Goal: Information Seeking & Learning: Learn about a topic

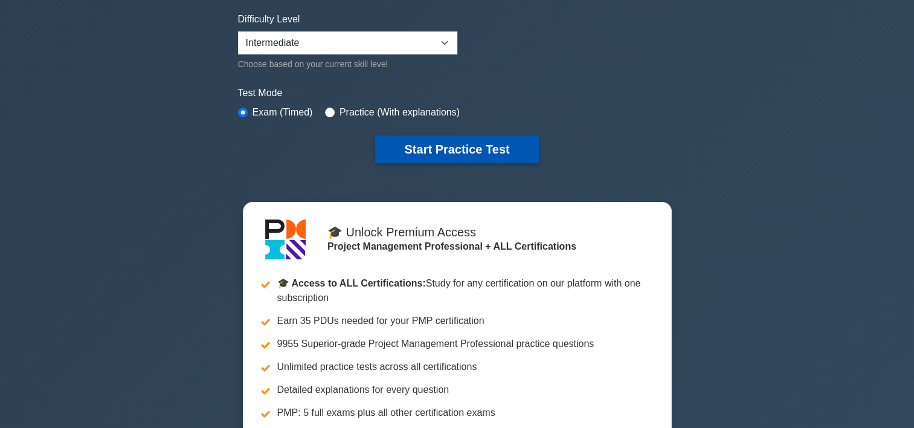
click at [462, 152] on button "Start Practice Test" at bounding box center [456, 149] width 163 height 28
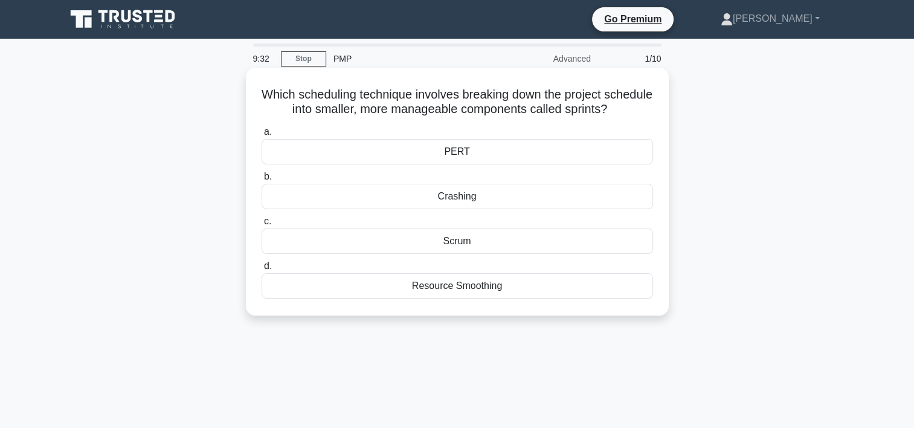
click at [494, 244] on div "Scrum" at bounding box center [458, 240] width 392 height 25
click at [262, 225] on input "c. Scrum" at bounding box center [262, 222] width 0 height 8
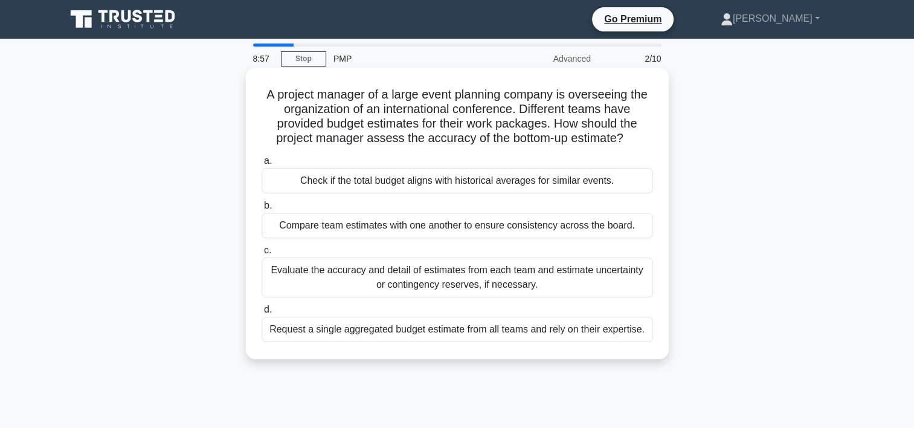
click at [457, 276] on div "Evaluate the accuracy and detail of estimates from each team and estimate uncer…" at bounding box center [458, 277] width 392 height 40
click at [262, 254] on input "c. Evaluate the accuracy and detail of estimates from each team and estimate un…" at bounding box center [262, 251] width 0 height 8
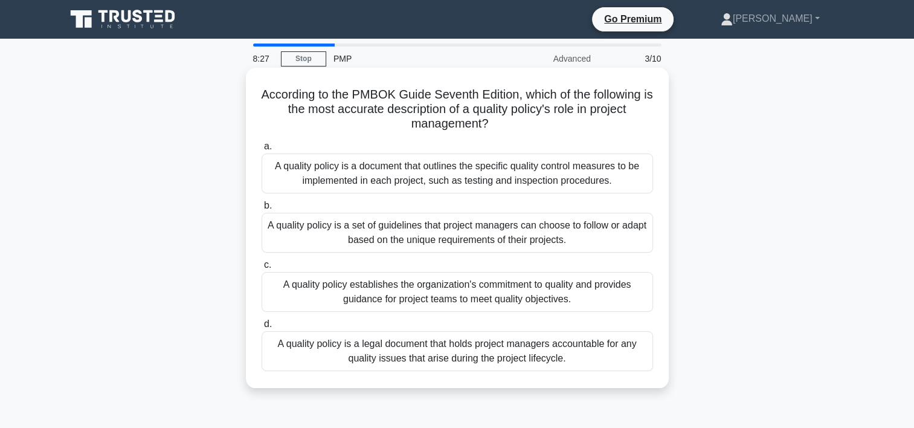
click at [579, 351] on div "A quality policy is a legal document that holds project managers accountable fo…" at bounding box center [458, 351] width 392 height 40
click at [262, 328] on input "d. A quality policy is a legal document that holds project managers accountable…" at bounding box center [262, 324] width 0 height 8
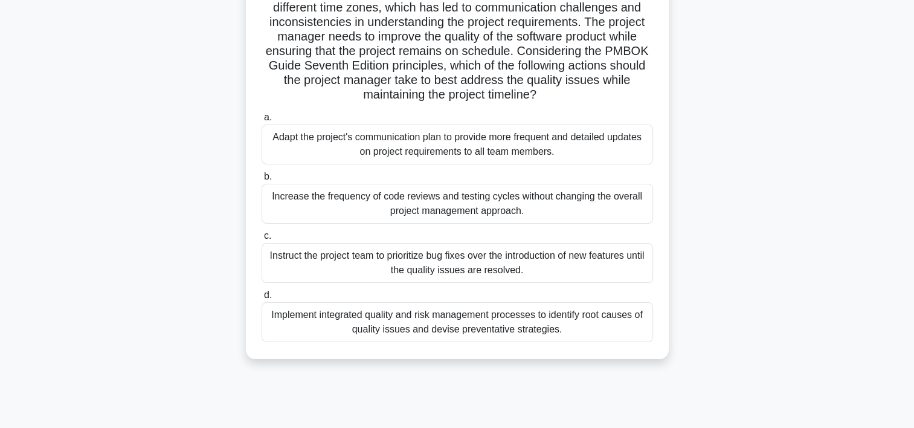
scroll to position [181, 0]
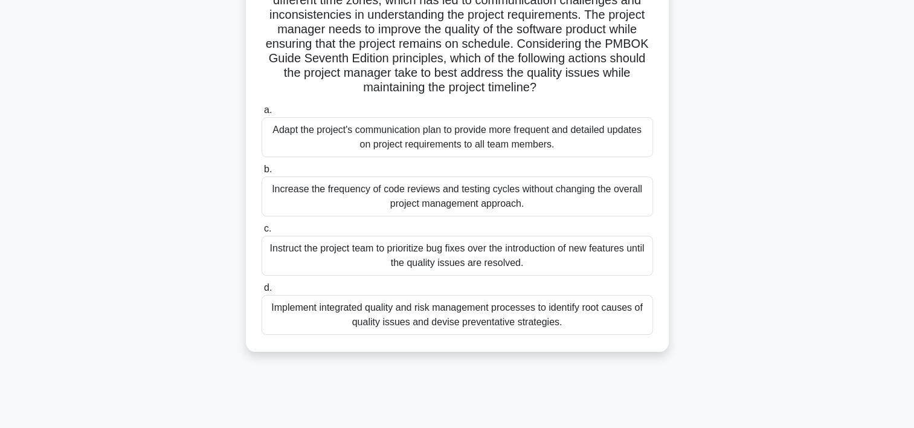
click at [468, 202] on div "Increase the frequency of code reviews and testing cycles without changing the …" at bounding box center [458, 196] width 392 height 40
click at [262, 173] on input "b. Increase the frequency of code reviews and testing cycles without changing t…" at bounding box center [262, 170] width 0 height 8
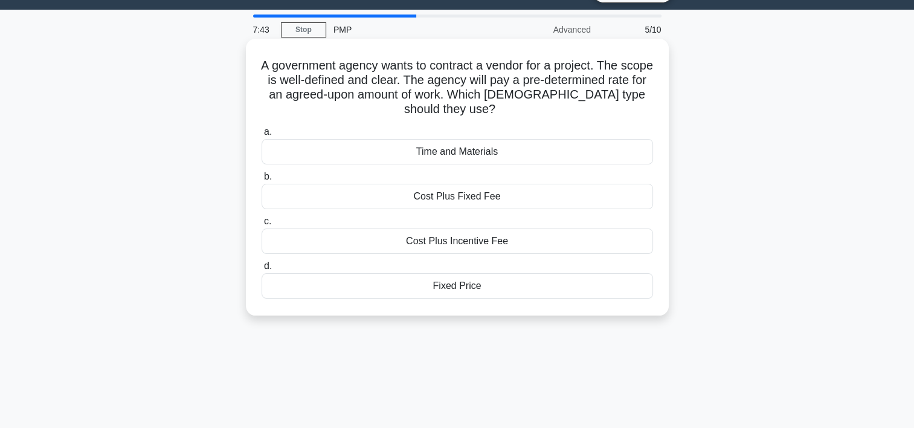
scroll to position [0, 0]
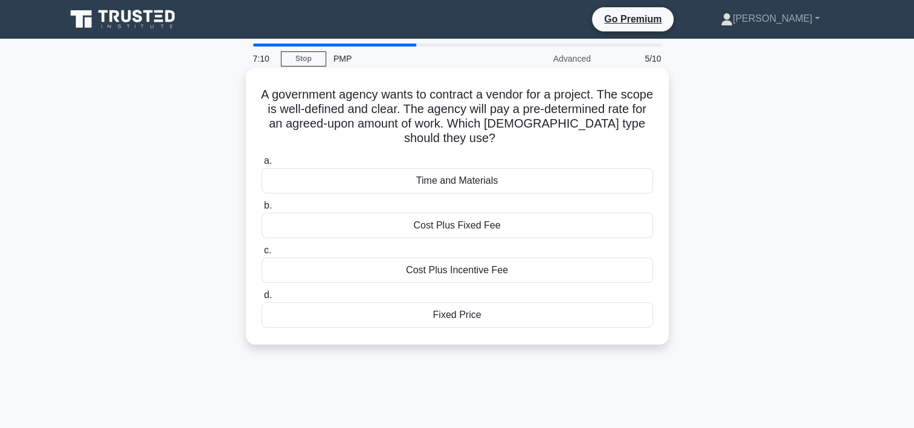
click at [516, 228] on div "Cost Plus Fixed Fee" at bounding box center [458, 225] width 392 height 25
click at [262, 210] on input "b. Cost Plus Fixed Fee" at bounding box center [262, 206] width 0 height 8
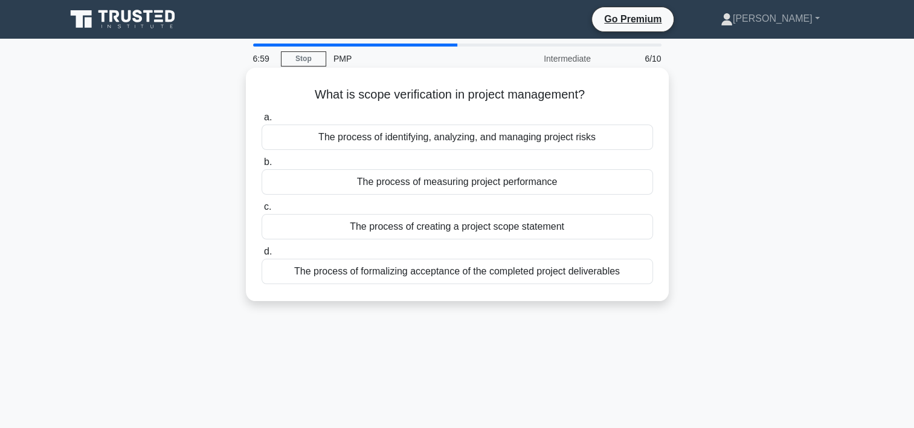
click at [598, 137] on div "The process of identifying, analyzing, and managing project risks" at bounding box center [458, 136] width 392 height 25
click at [262, 121] on input "a. The process of identifying, analyzing, and managing project risks" at bounding box center [262, 118] width 0 height 8
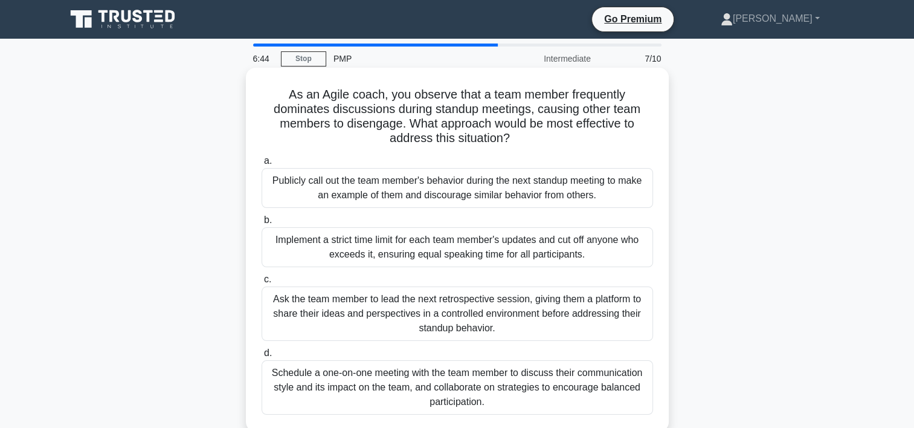
scroll to position [60, 0]
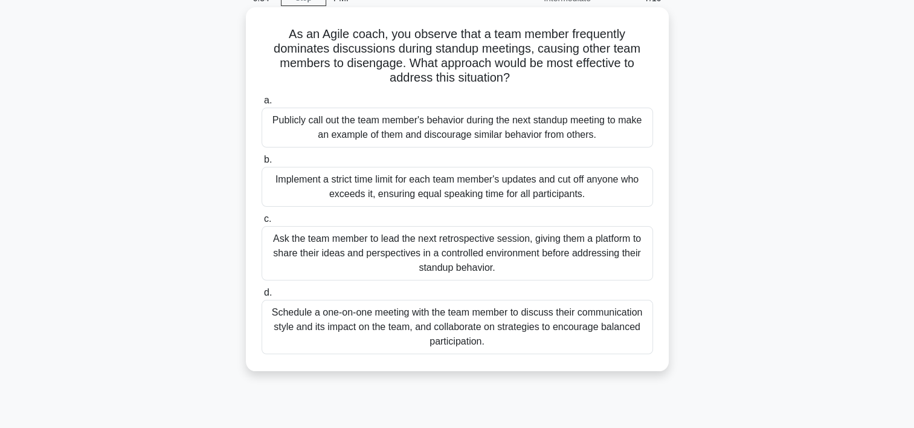
click at [471, 188] on div "Implement a strict time limit for each team member's updates and cut off anyone…" at bounding box center [458, 187] width 392 height 40
click at [262, 164] on input "b. Implement a strict time limit for each team member's updates and cut off any…" at bounding box center [262, 160] width 0 height 8
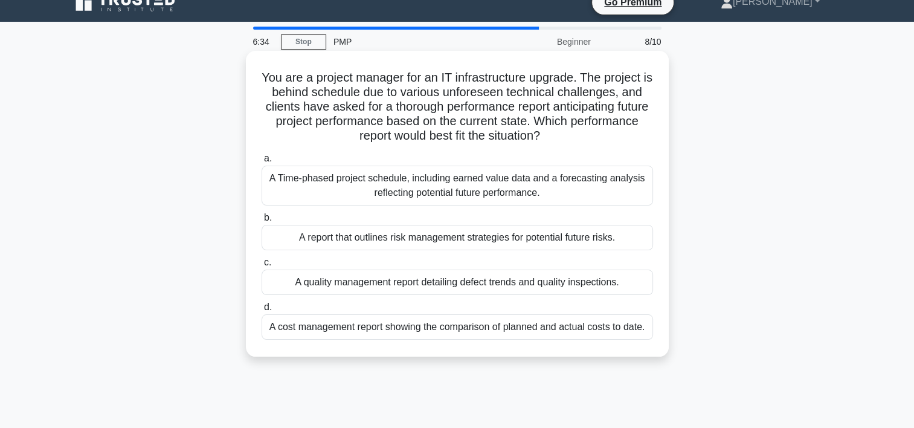
scroll to position [0, 0]
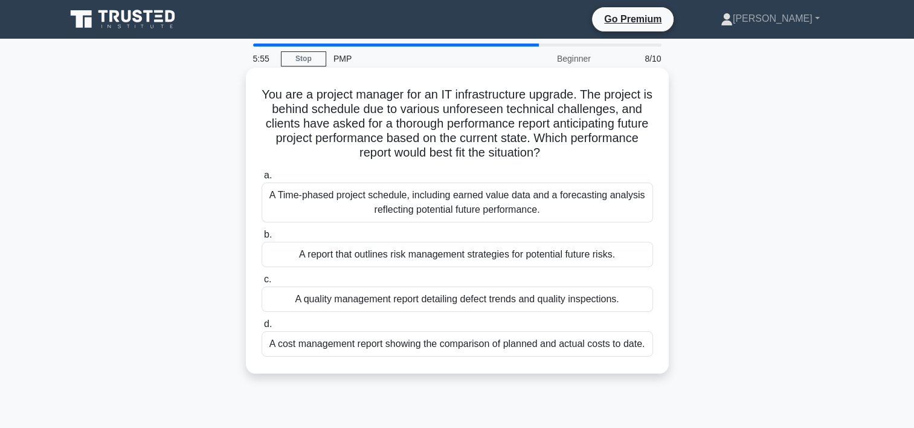
click at [460, 207] on div "A Time-phased project schedule, including earned value data and a forecasting a…" at bounding box center [458, 203] width 392 height 40
click at [262, 179] on input "a. A Time-phased project schedule, including earned value data and a forecastin…" at bounding box center [262, 176] width 0 height 8
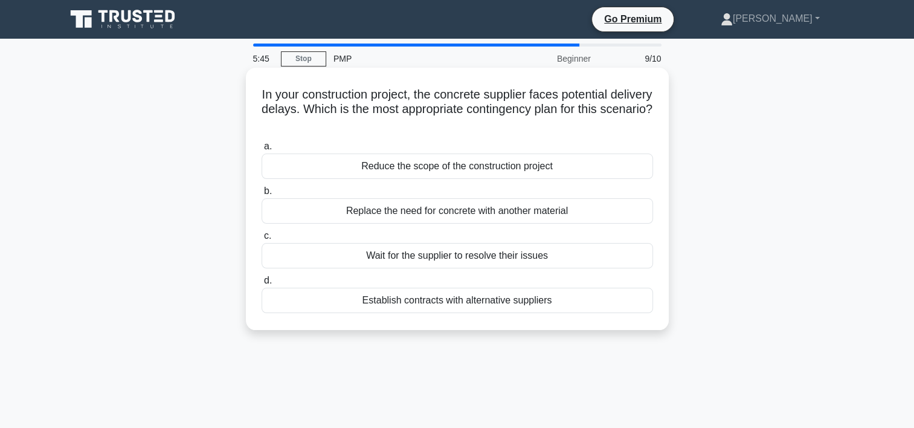
click at [440, 302] on div "Establish contracts with alternative suppliers" at bounding box center [458, 300] width 392 height 25
click at [262, 285] on input "d. Establish contracts with alternative suppliers" at bounding box center [262, 281] width 0 height 8
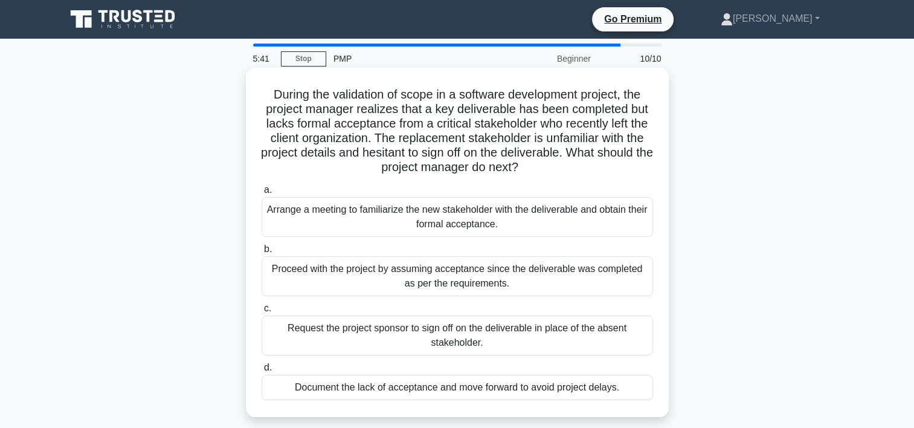
click at [467, 215] on div "Arrange a meeting to familiarize the new stakeholder with the deliverable and o…" at bounding box center [458, 217] width 392 height 40
click at [262, 194] on input "a. Arrange a meeting to familiarize the new stakeholder with the deliverable an…" at bounding box center [262, 190] width 0 height 8
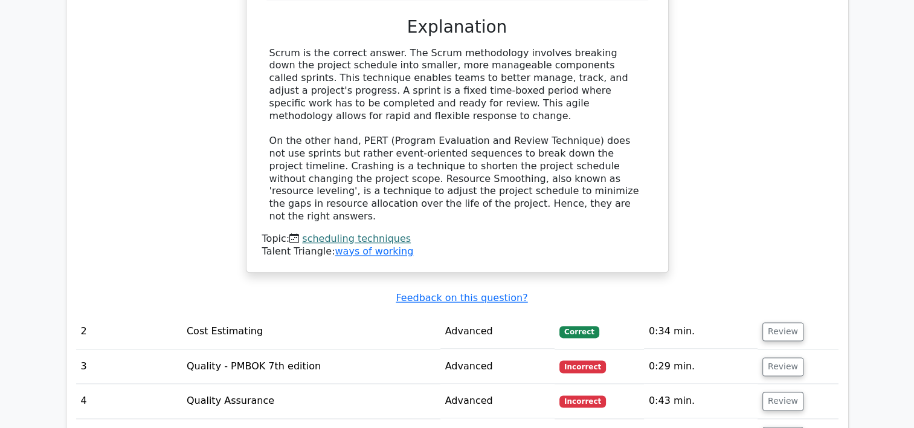
scroll to position [1148, 0]
